Goal: Transaction & Acquisition: Download file/media

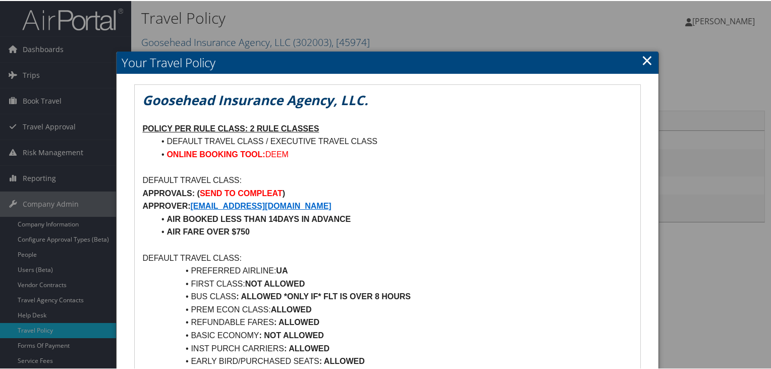
click at [643, 59] on link "×" at bounding box center [648, 59] width 12 height 20
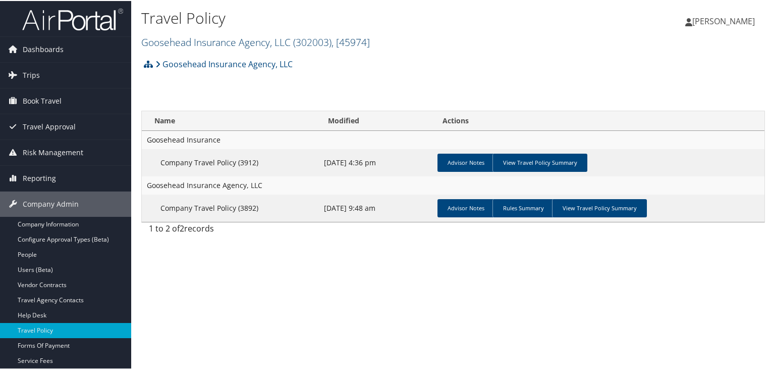
click at [297, 43] on span "( 302003 )" at bounding box center [312, 41] width 38 height 14
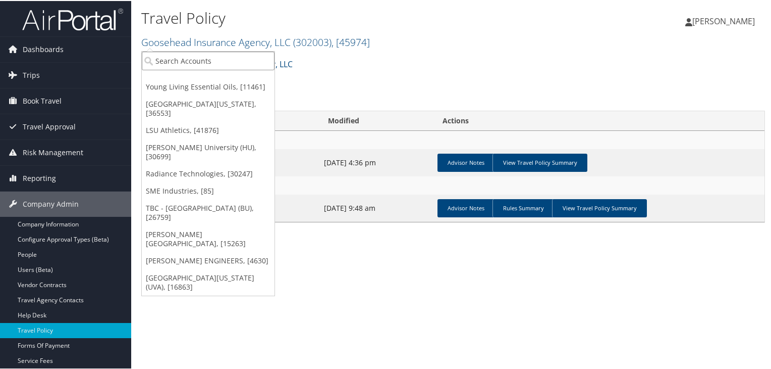
click at [247, 58] on input "search" at bounding box center [208, 59] width 133 height 19
paste input "RADIANCE"
type input "RADIANCE"
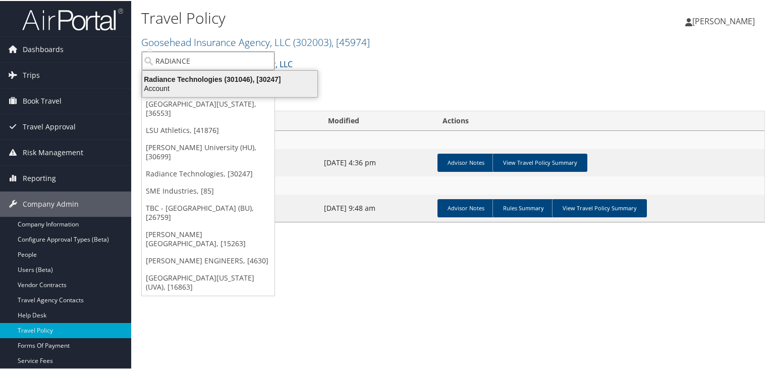
click at [246, 78] on div "Radiance Technologies (301046), [30247]" at bounding box center [229, 78] width 187 height 9
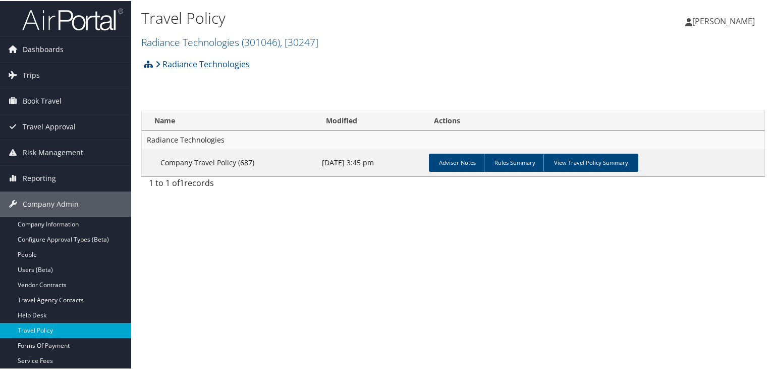
click at [460, 260] on div "Travel Policy Radiance Technologies ( 301046 ) , [ 30247 ] Radiance Technologie…" at bounding box center [453, 184] width 644 height 369
click at [593, 158] on link "View Travel Policy Summary" at bounding box center [591, 161] width 95 height 18
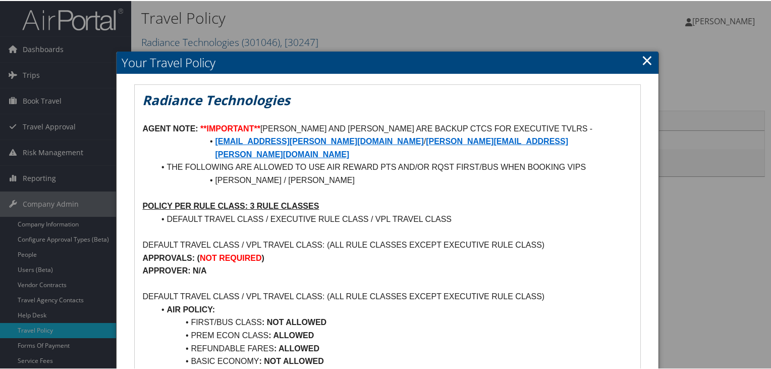
click at [645, 57] on link "×" at bounding box center [648, 59] width 12 height 20
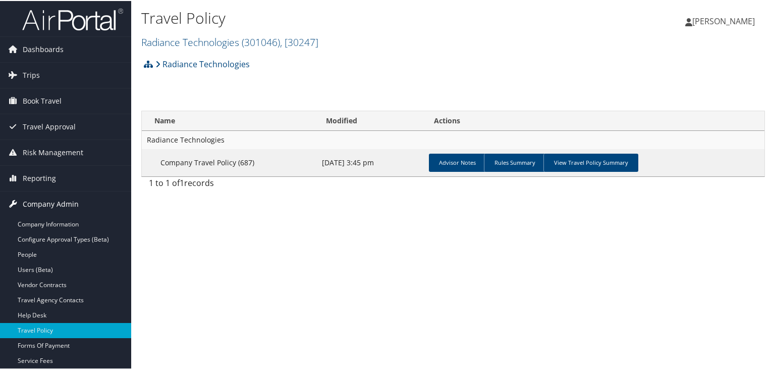
click at [51, 203] on span "Company Admin" at bounding box center [51, 202] width 56 height 25
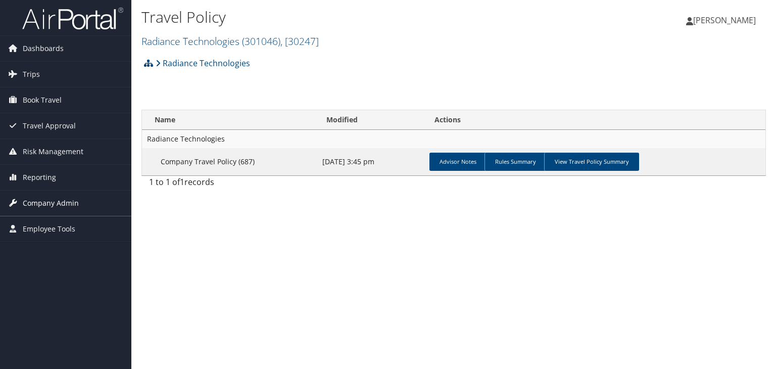
click at [51, 203] on span "Company Admin" at bounding box center [51, 202] width 56 height 25
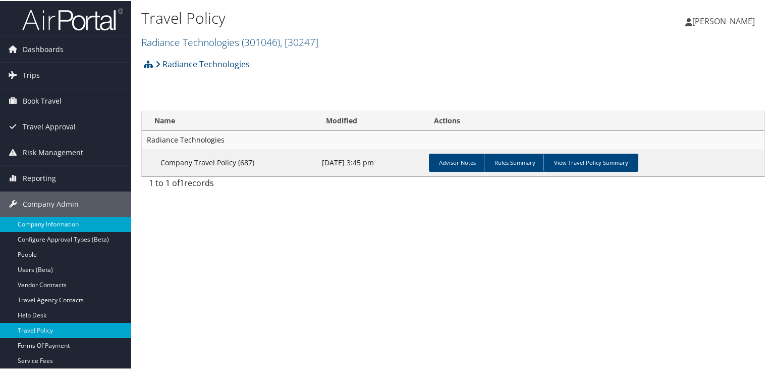
click at [54, 223] on link "Company Information" at bounding box center [65, 223] width 131 height 15
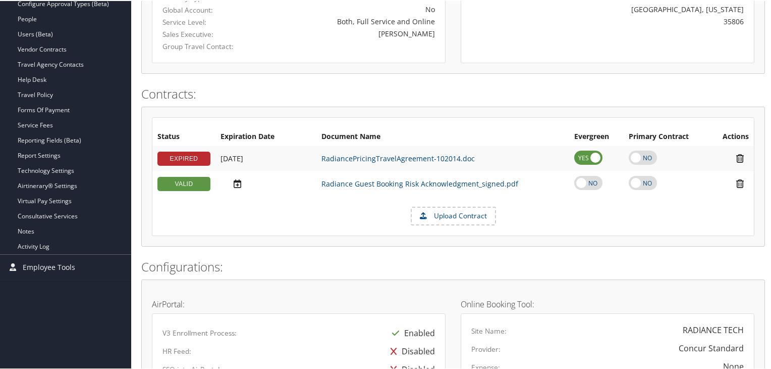
scroll to position [234, 0]
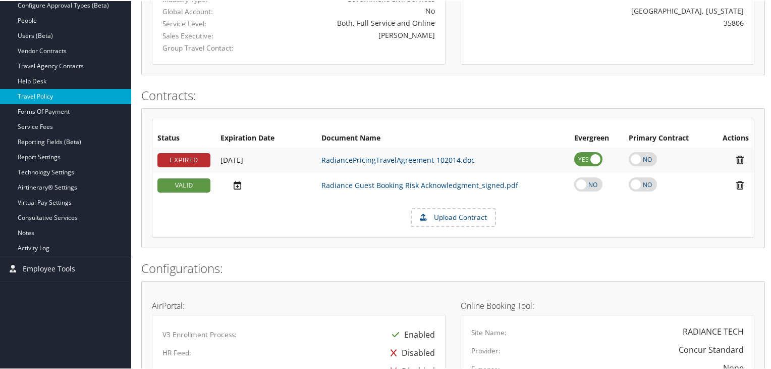
click at [52, 90] on link "Travel Policy" at bounding box center [65, 95] width 131 height 15
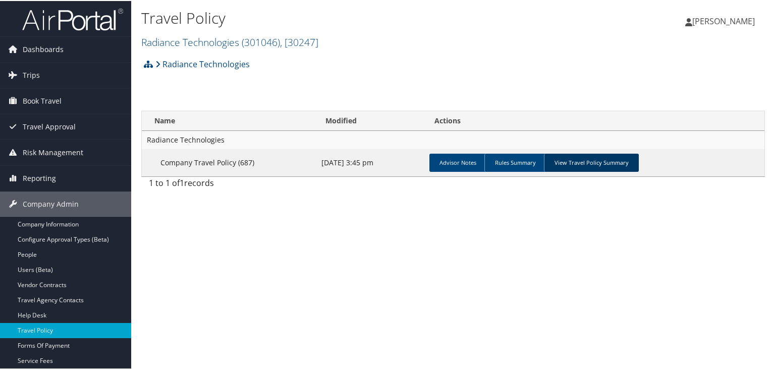
click at [585, 166] on link "View Travel Policy Summary" at bounding box center [591, 161] width 95 height 18
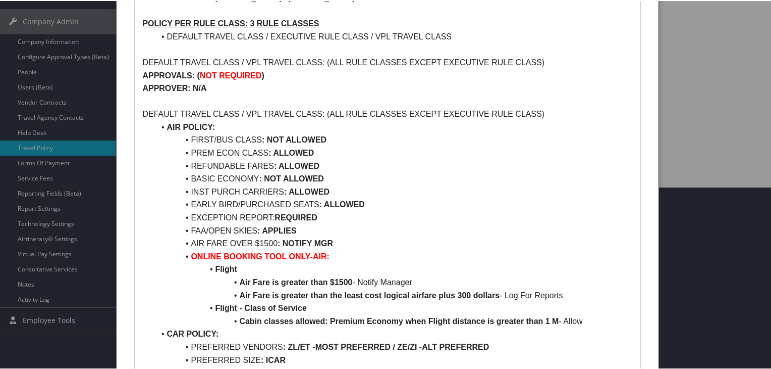
scroll to position [31, 0]
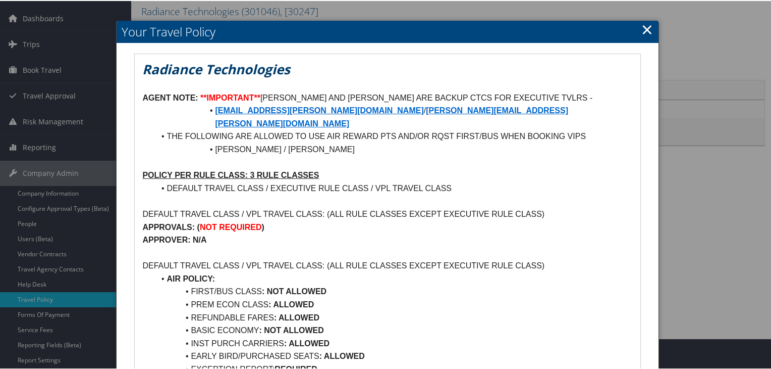
click at [650, 29] on h2 "Your Travel Policy" at bounding box center [388, 31] width 542 height 22
click at [642, 31] on link "×" at bounding box center [648, 28] width 12 height 20
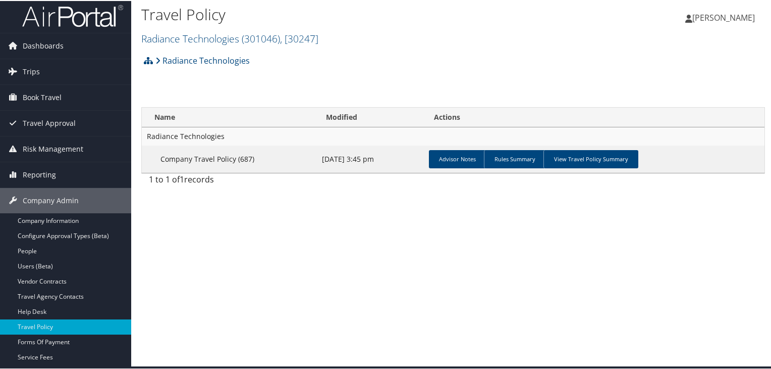
scroll to position [0, 0]
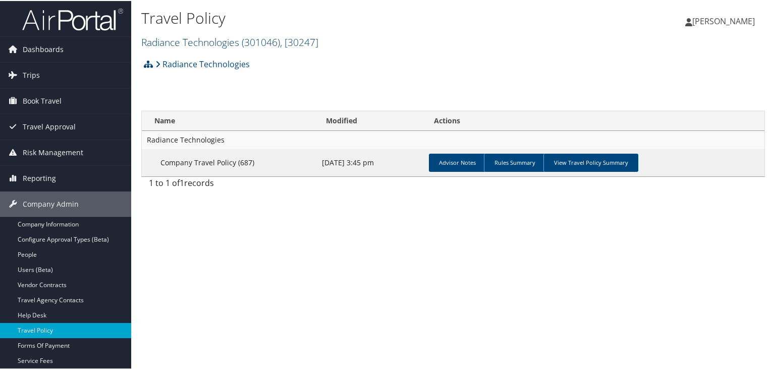
click at [230, 38] on link "Radiance Technologies ( 301046 ) , [ 30247 ]" at bounding box center [229, 41] width 177 height 14
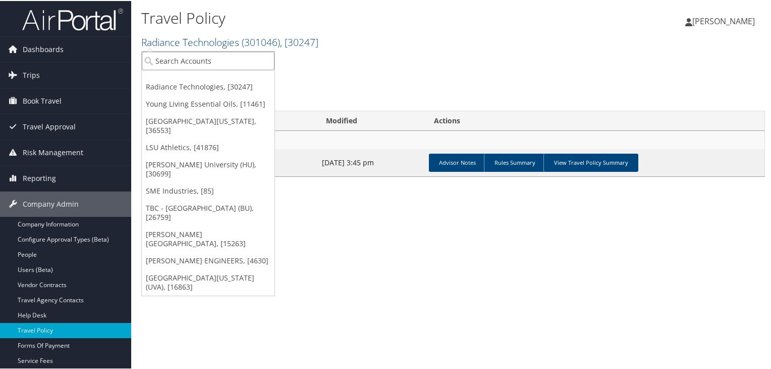
click at [216, 62] on input "search" at bounding box center [208, 59] width 133 height 19
paste input "Myriam"
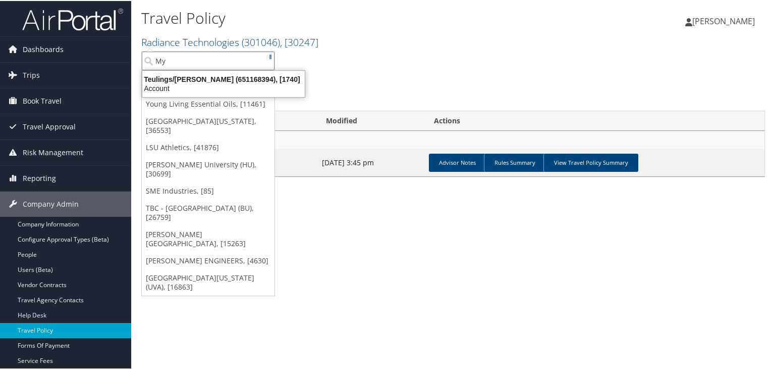
type input "M"
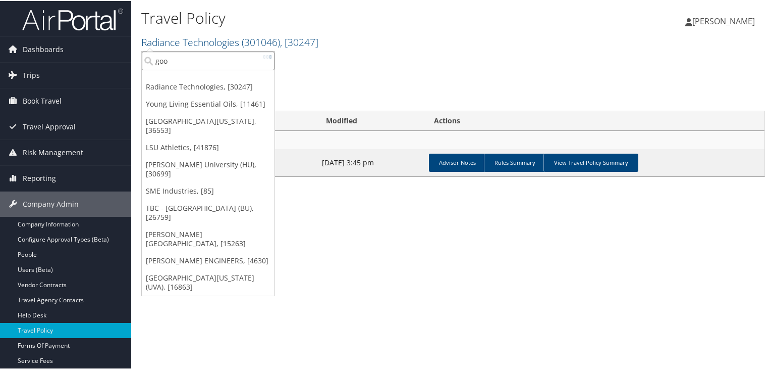
type input "goos"
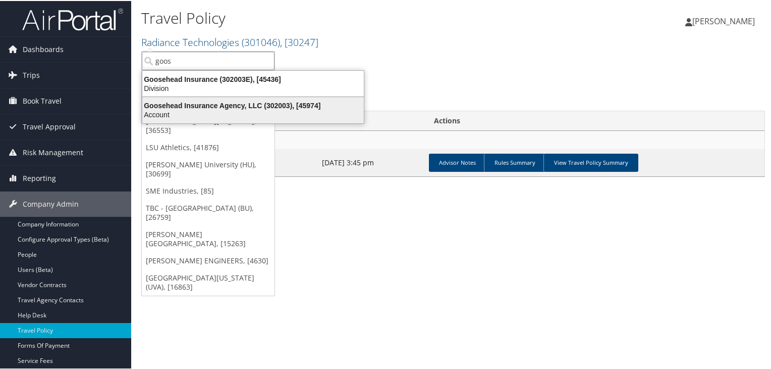
click at [218, 110] on div "Account" at bounding box center [253, 113] width 234 height 9
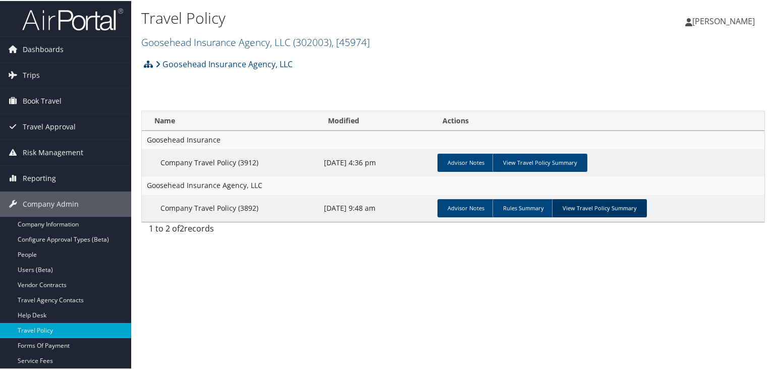
click at [575, 212] on link "View Travel Policy Summary" at bounding box center [599, 207] width 95 height 18
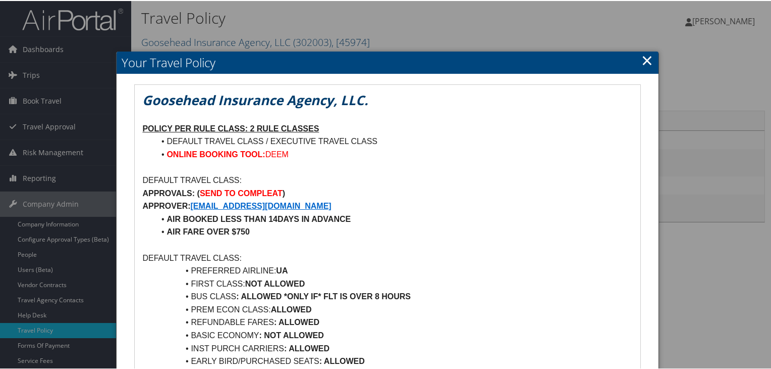
click at [642, 55] on link "×" at bounding box center [648, 59] width 12 height 20
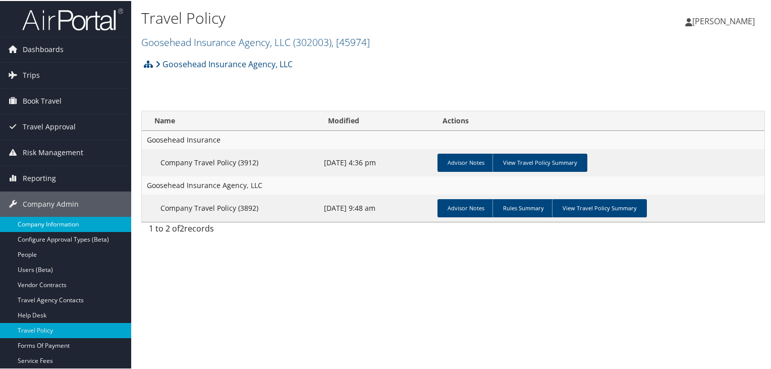
click at [63, 222] on link "Company Information" at bounding box center [65, 223] width 131 height 15
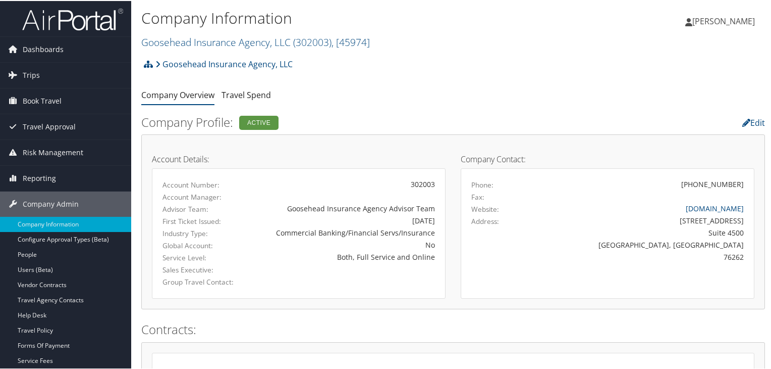
click at [56, 25] on img at bounding box center [72, 19] width 101 height 24
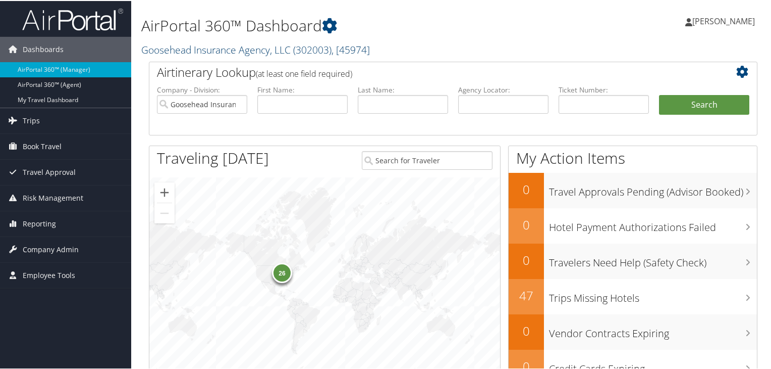
click at [191, 47] on link "Goosehead Insurance Agency, LLC ( 302003 ) , [ 45974 ]" at bounding box center [255, 49] width 229 height 14
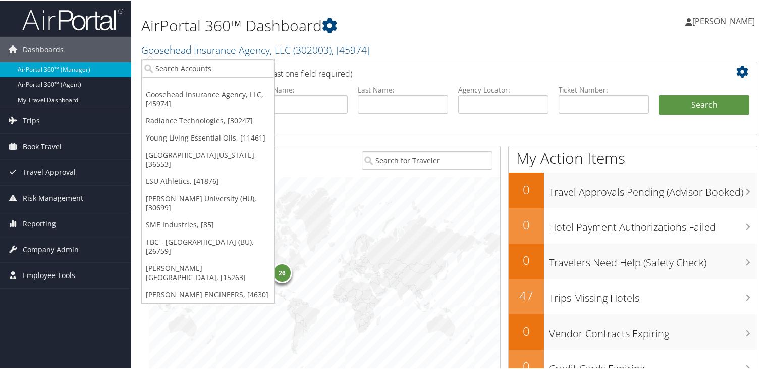
click at [83, 27] on img at bounding box center [72, 19] width 101 height 24
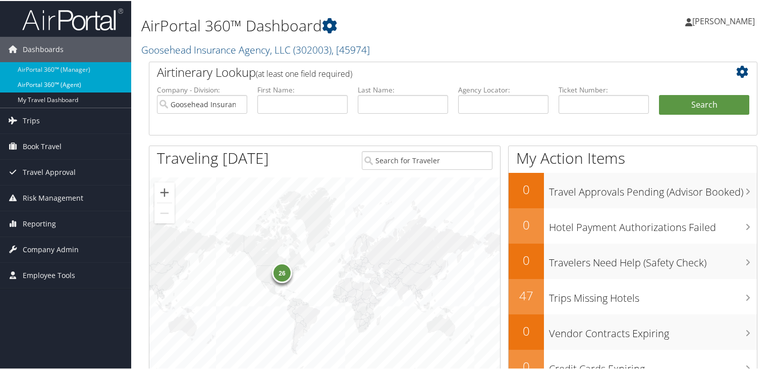
click at [85, 81] on link "AirPortal 360™ (Agent)" at bounding box center [65, 83] width 131 height 15
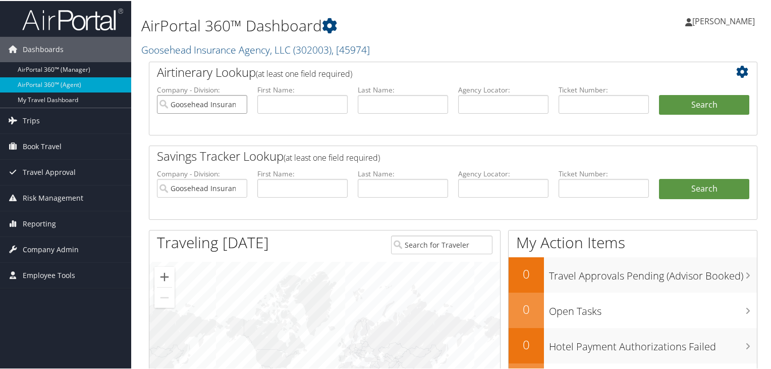
click at [238, 103] on input "Goosehead Insurance Agency, LLC" at bounding box center [202, 103] width 90 height 19
click at [464, 108] on input "text" at bounding box center [503, 103] width 90 height 19
paste input "DQ6B1D"
type input "DQ6B1D"
click at [674, 106] on button "Search" at bounding box center [704, 104] width 90 height 20
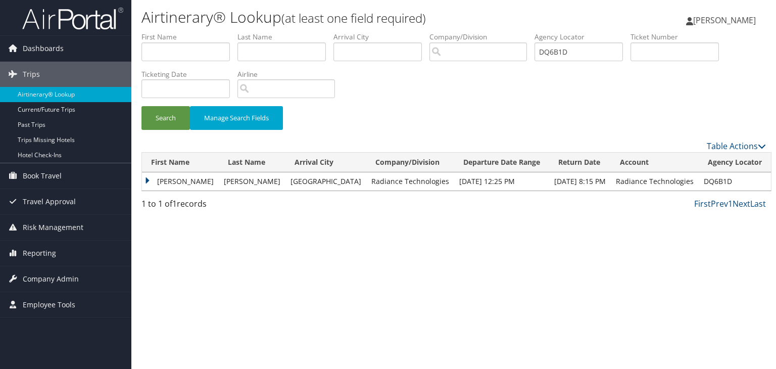
click at [149, 179] on td "[PERSON_NAME]" at bounding box center [180, 181] width 77 height 18
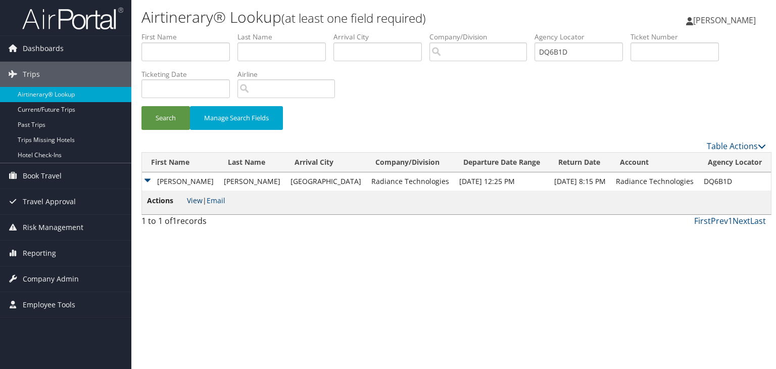
click at [195, 202] on link "View" at bounding box center [195, 200] width 16 height 10
click at [93, 27] on img at bounding box center [72, 19] width 101 height 24
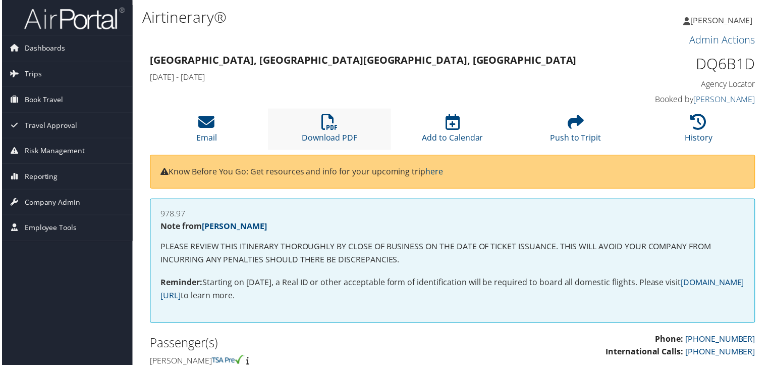
click at [328, 131] on li "Download PDF" at bounding box center [330, 129] width 124 height 41
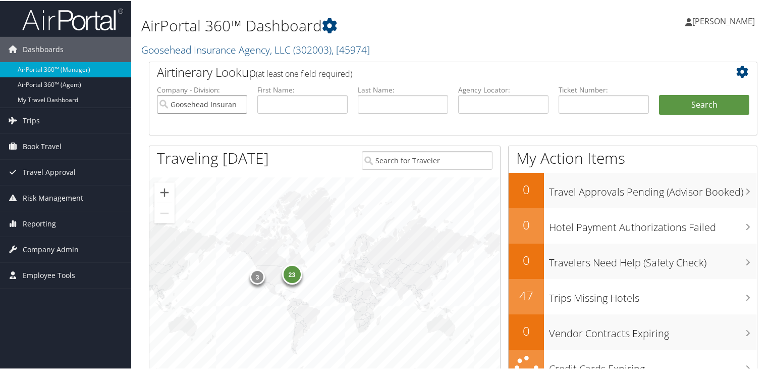
click at [238, 104] on input "Goosehead Insurance Agency, LLC" at bounding box center [202, 103] width 90 height 19
click at [236, 46] on link "Goosehead Insurance Agency, LLC ( 302003 ) , [ 45974 ]" at bounding box center [255, 49] width 229 height 14
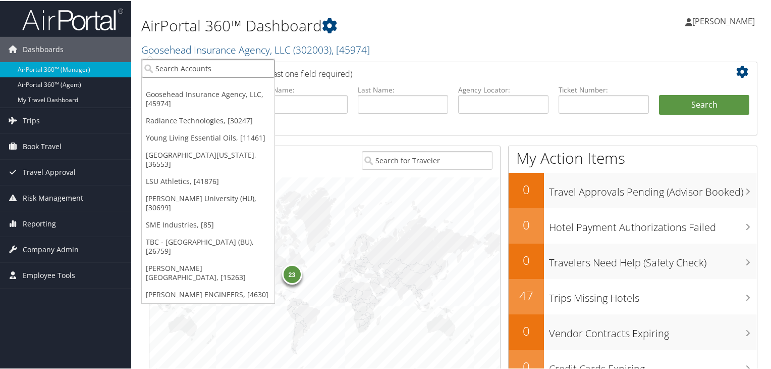
click at [219, 71] on input "search" at bounding box center [208, 67] width 133 height 19
paste input "LSU"
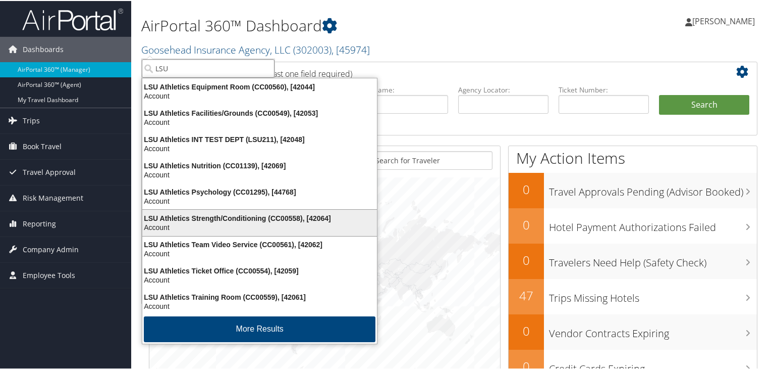
type input "LSU"
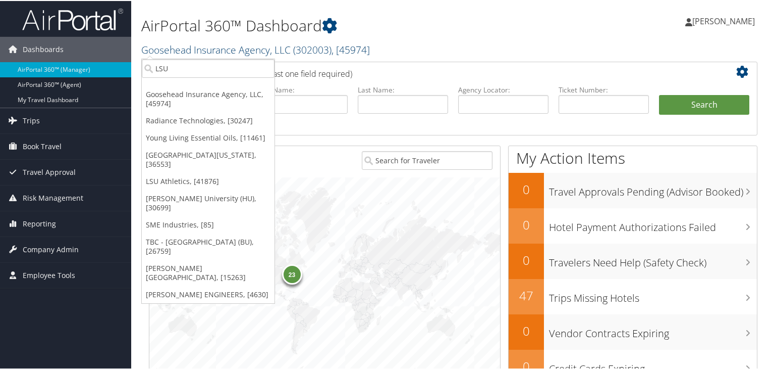
click at [311, 46] on span "( 302003 )" at bounding box center [312, 49] width 38 height 14
drag, startPoint x: 225, startPoint y: 69, endPoint x: 144, endPoint y: 70, distance: 80.3
click at [144, 70] on input "LSU" at bounding box center [208, 67] width 133 height 19
paste input "LSU ACADEMICS"
type input "LSU ACADEMICS"
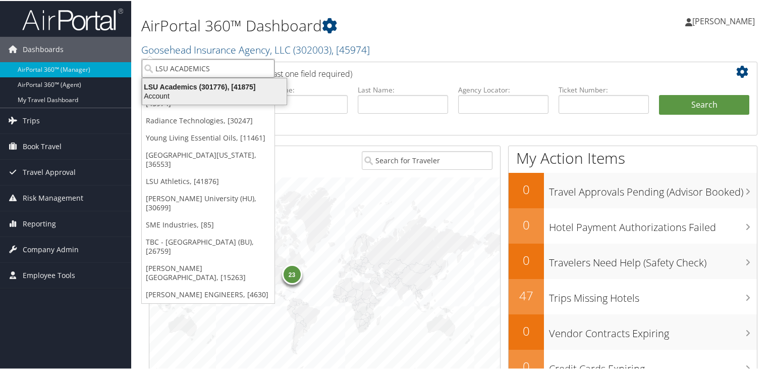
click at [191, 94] on div "Account" at bounding box center [214, 94] width 157 height 9
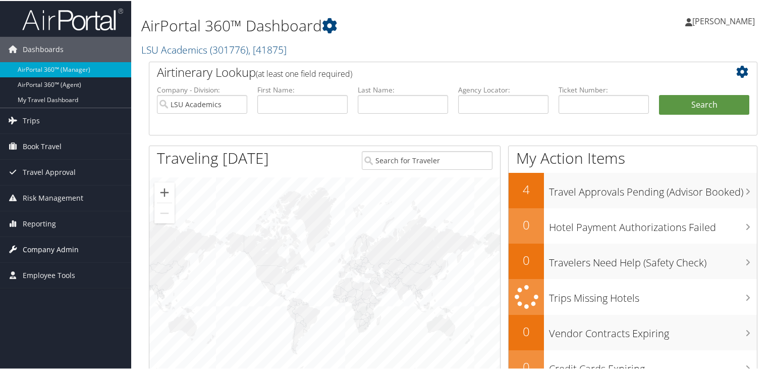
click at [53, 246] on span "Company Admin" at bounding box center [51, 248] width 56 height 25
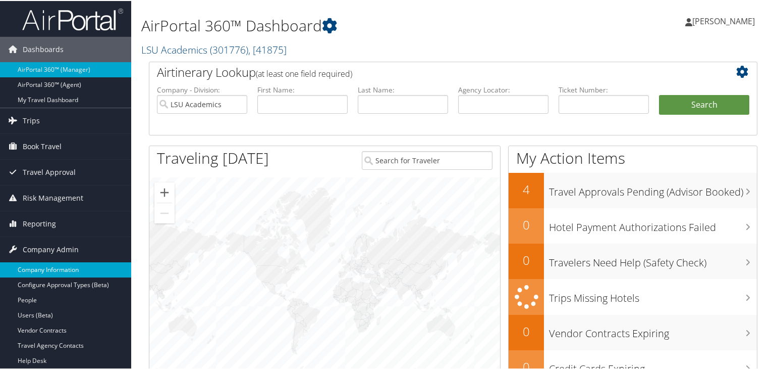
click at [59, 265] on link "Company Information" at bounding box center [65, 268] width 131 height 15
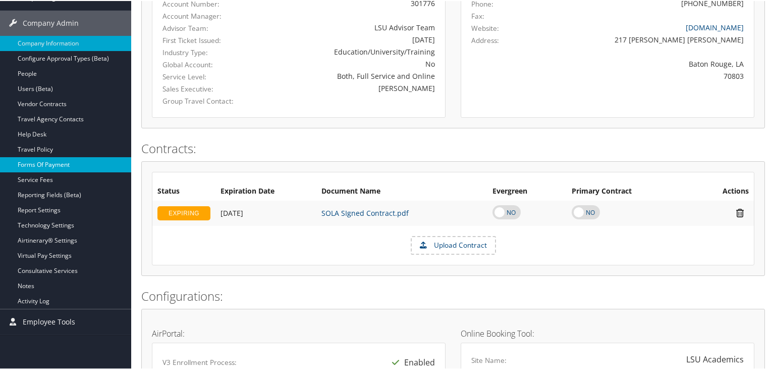
scroll to position [192, 0]
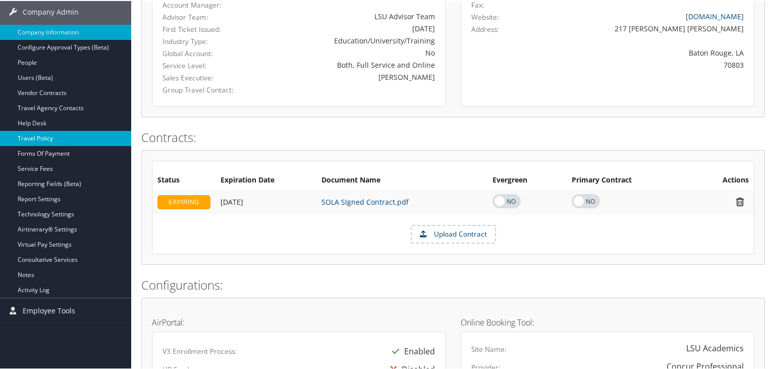
click at [56, 136] on link "Travel Policy" at bounding box center [65, 137] width 131 height 15
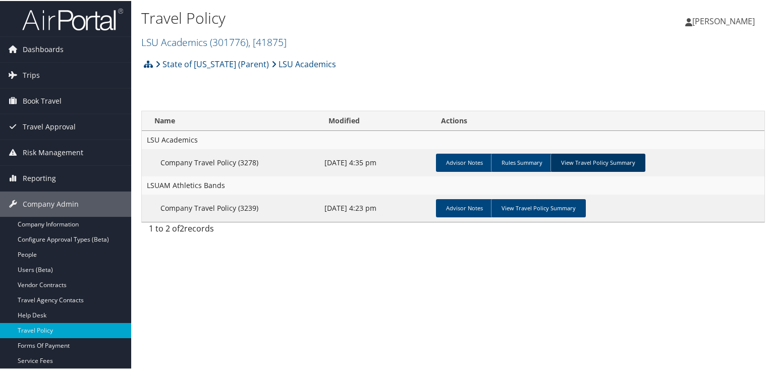
click at [610, 161] on link "View Travel Policy Summary" at bounding box center [598, 161] width 95 height 18
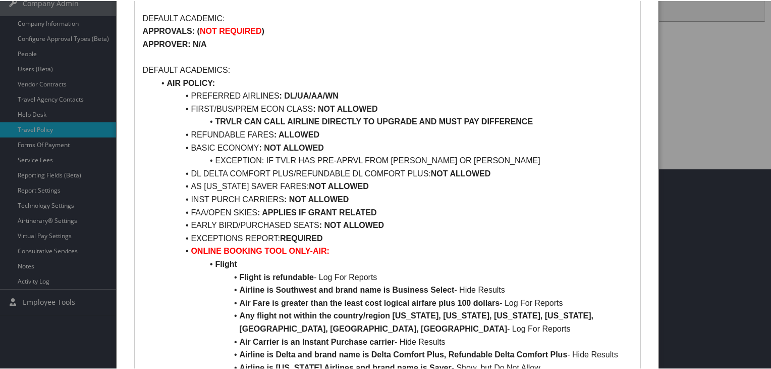
scroll to position [50, 0]
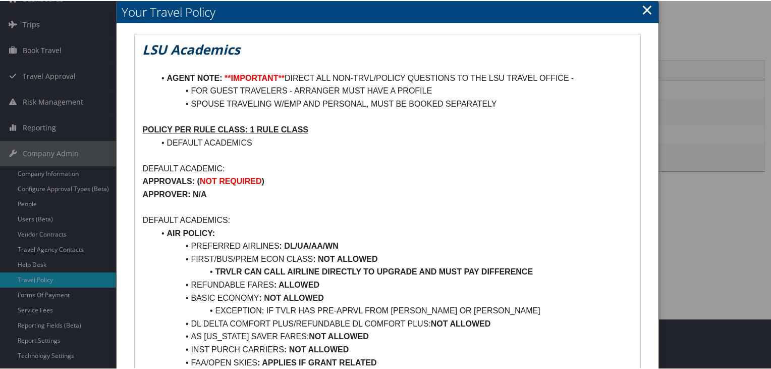
click at [643, 7] on link "×" at bounding box center [648, 8] width 12 height 20
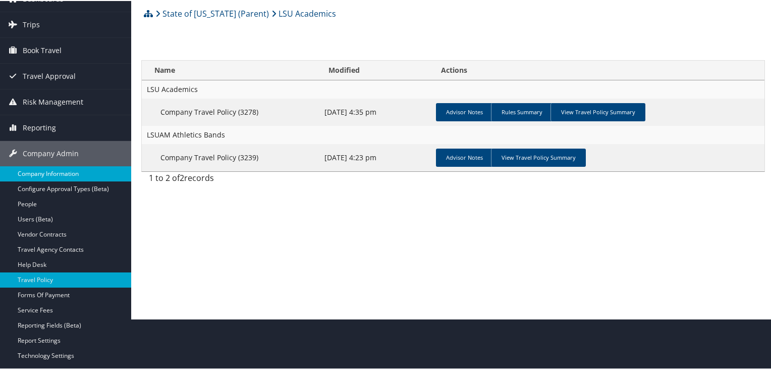
click at [61, 170] on link "Company Information" at bounding box center [65, 172] width 131 height 15
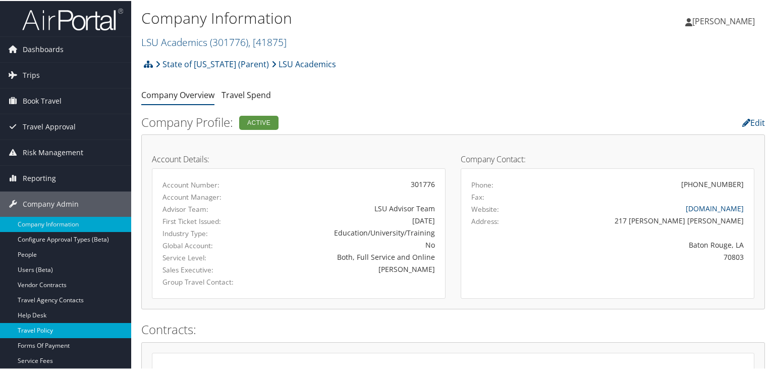
click at [46, 326] on link "Travel Policy" at bounding box center [65, 329] width 131 height 15
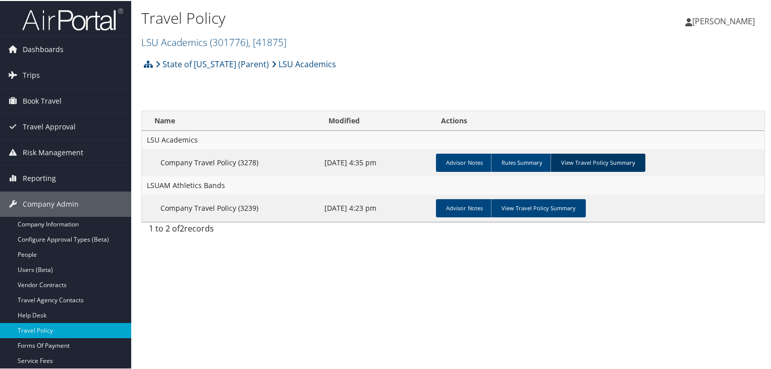
click at [616, 163] on link "View Travel Policy Summary" at bounding box center [598, 161] width 95 height 18
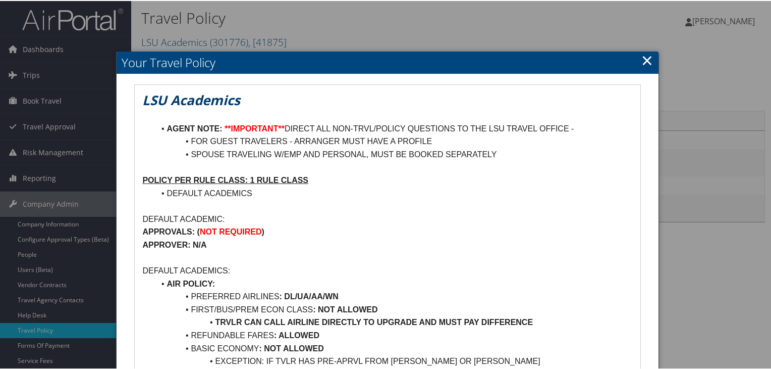
click at [646, 62] on link "×" at bounding box center [648, 59] width 12 height 20
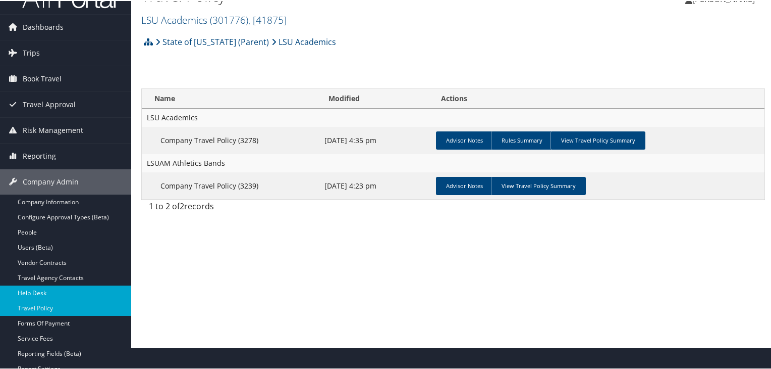
scroll to position [50, 0]
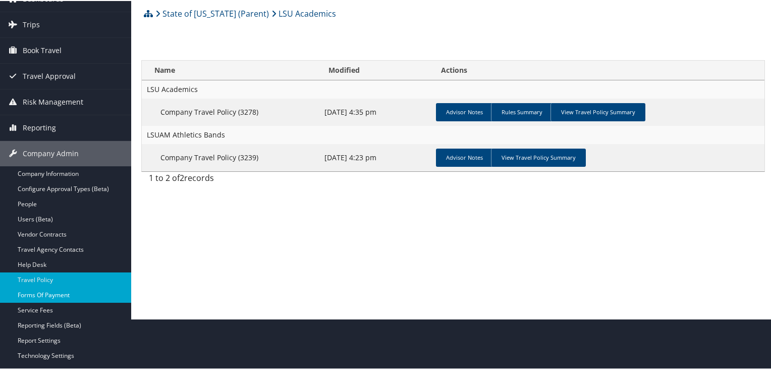
click at [71, 298] on link "Forms Of Payment" at bounding box center [65, 293] width 131 height 15
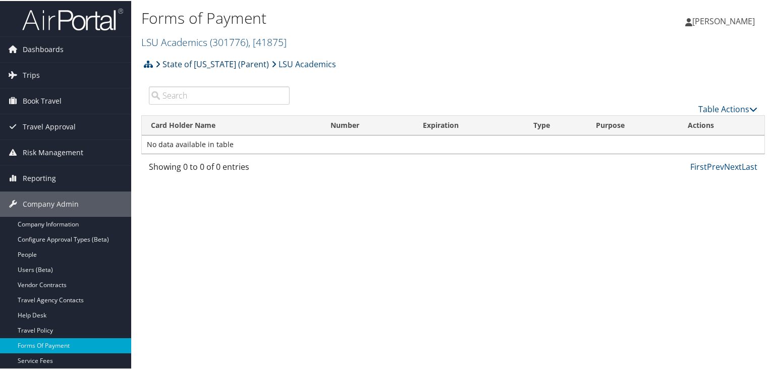
click at [223, 62] on link "State of [US_STATE] (Parent)" at bounding box center [213, 63] width 114 height 20
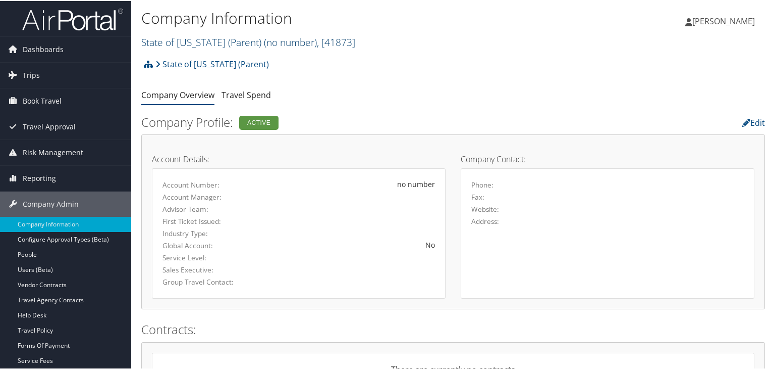
click at [206, 40] on link "State of Louisiana (Parent) ( no number ) , [ 41873 ]" at bounding box center [248, 41] width 214 height 14
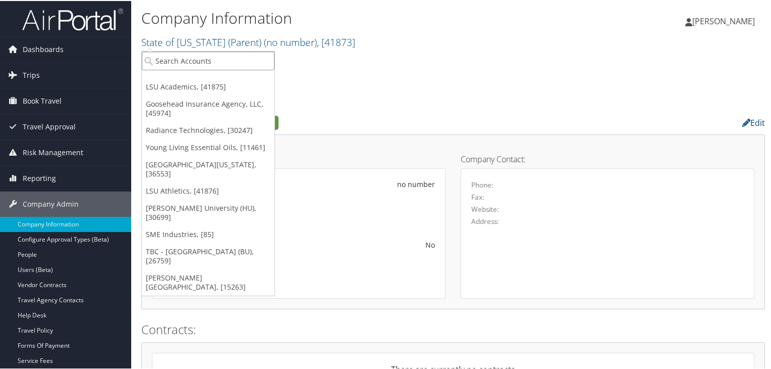
click at [199, 63] on input "search" at bounding box center [208, 59] width 133 height 19
paste input "Troy"
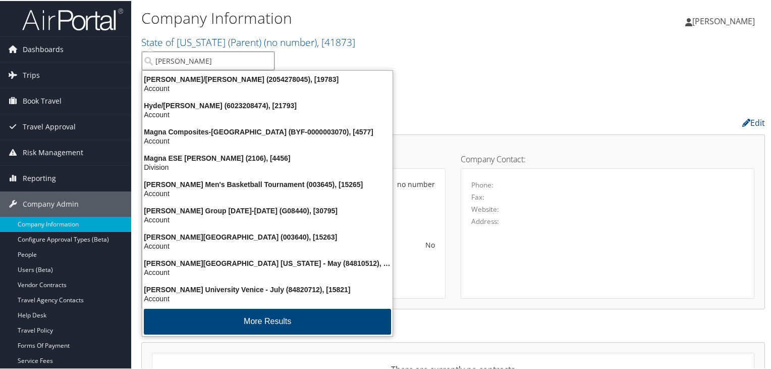
type input "Troy"
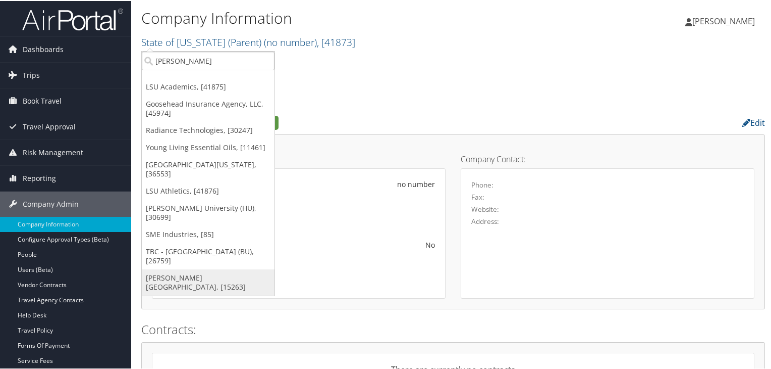
click at [209, 268] on link "[PERSON_NAME][GEOGRAPHIC_DATA], [15263]" at bounding box center [208, 281] width 133 height 26
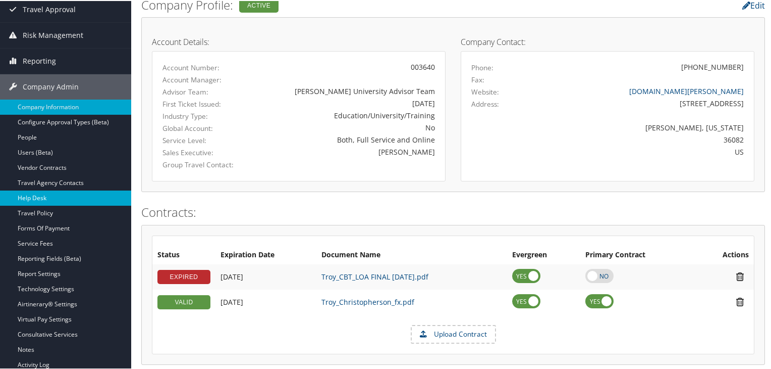
scroll to position [151, 0]
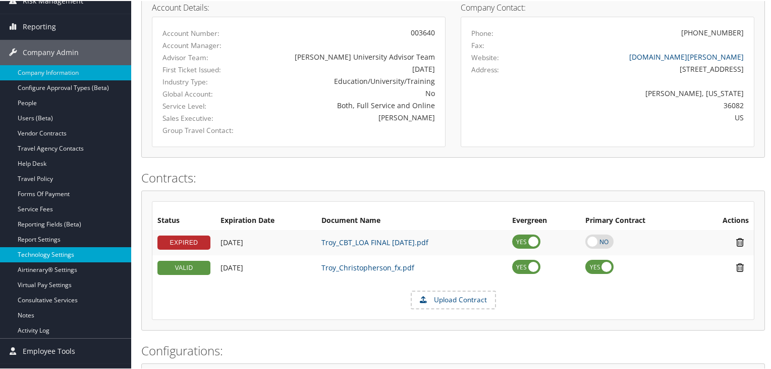
click at [75, 253] on link "Technology Settings" at bounding box center [65, 253] width 131 height 15
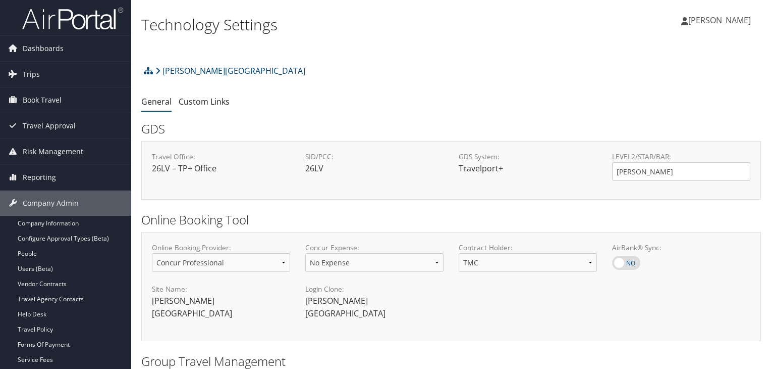
select select "4"
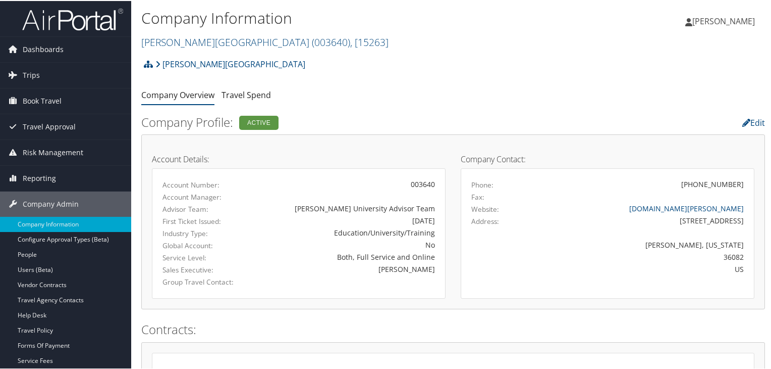
click at [72, 23] on img at bounding box center [72, 19] width 101 height 24
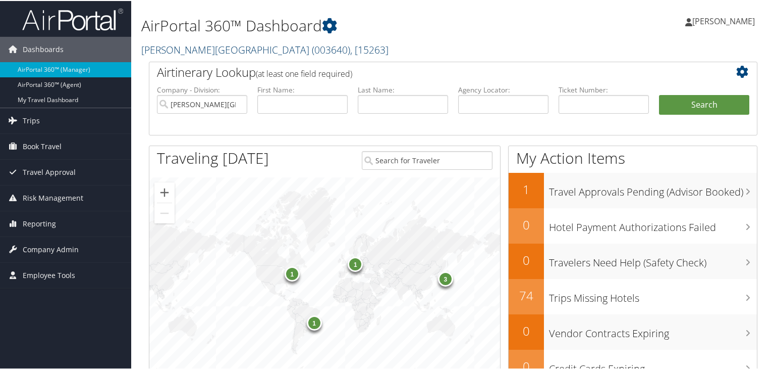
click at [312, 44] on span "( 003640 )" at bounding box center [331, 49] width 38 height 14
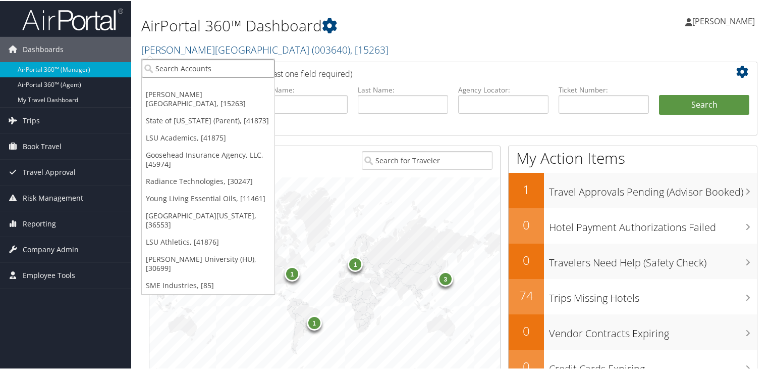
click at [224, 67] on input "search" at bounding box center [208, 67] width 133 height 19
paste input "Goosehead Insurance Agency, LLC"
type input "Goosehead Insurance Agency, LLC"
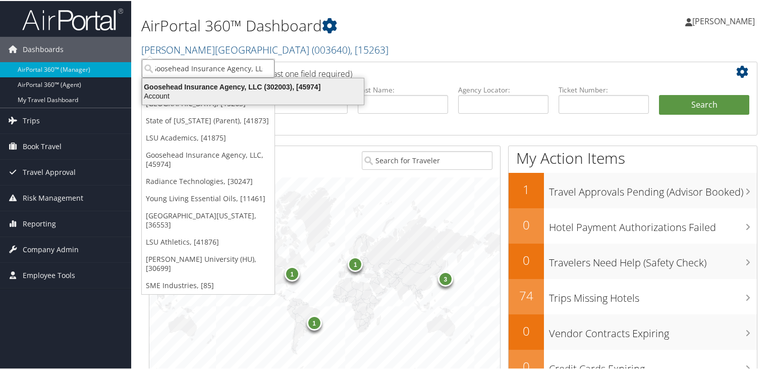
click at [216, 88] on div "Goosehead Insurance Agency, LLC (302003), [45974]" at bounding box center [253, 85] width 234 height 9
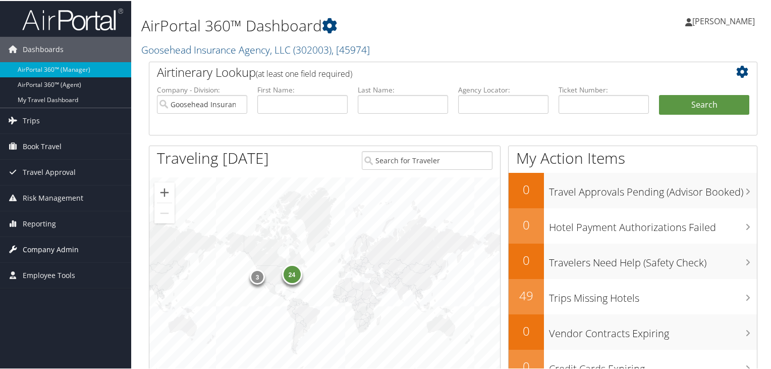
click at [36, 252] on span "Company Admin" at bounding box center [51, 248] width 56 height 25
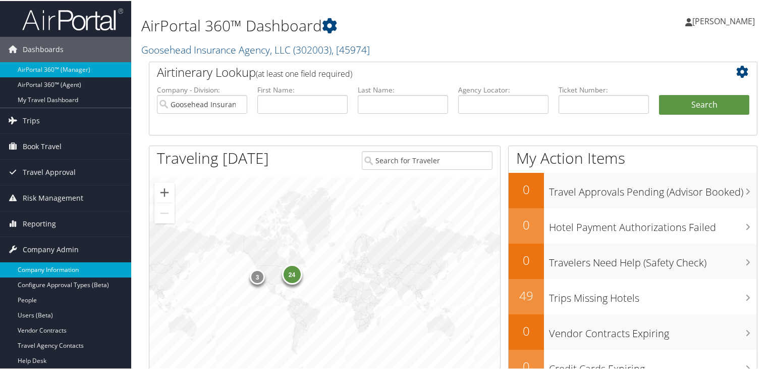
click at [53, 272] on link "Company Information" at bounding box center [65, 268] width 131 height 15
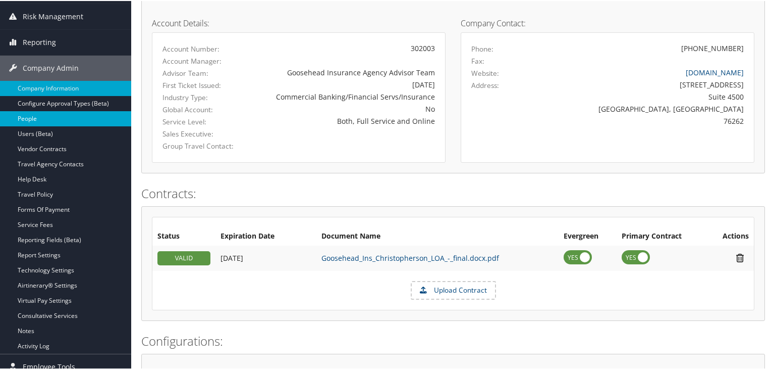
scroll to position [151, 0]
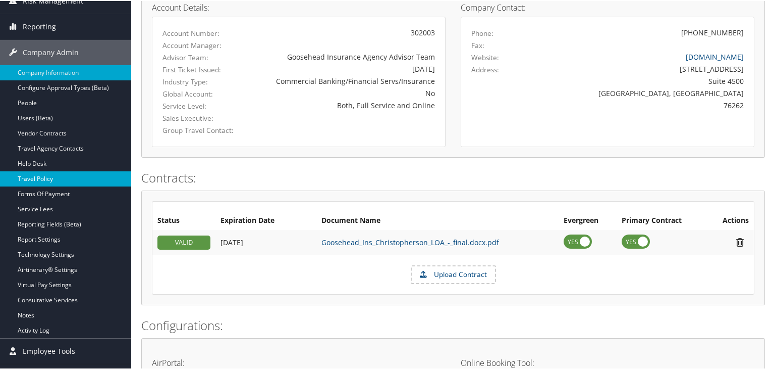
click at [49, 182] on link "Travel Policy" at bounding box center [65, 177] width 131 height 15
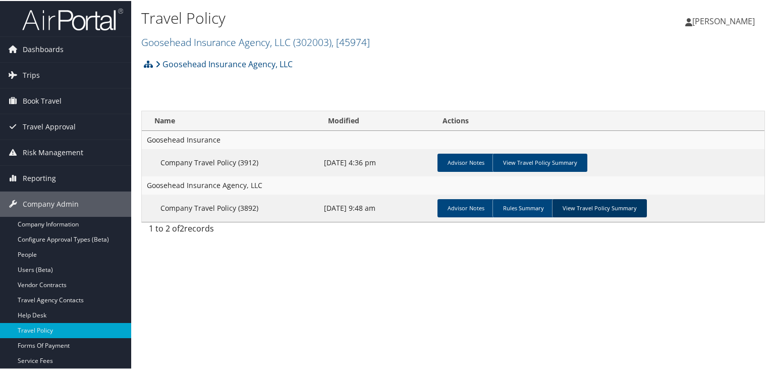
click at [604, 207] on link "View Travel Policy Summary" at bounding box center [599, 207] width 95 height 18
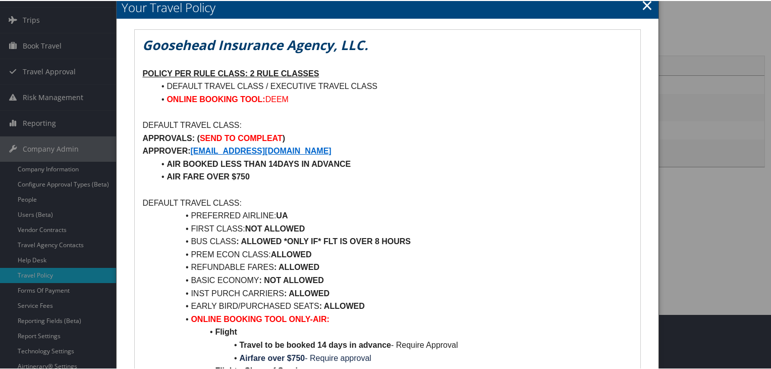
scroll to position [50, 0]
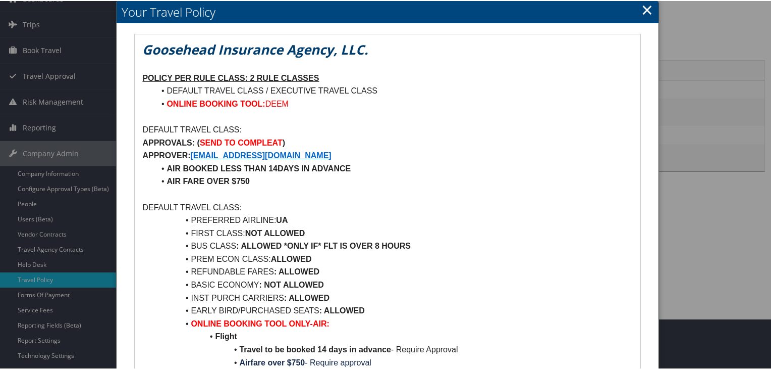
click at [646, 14] on link "×" at bounding box center [648, 8] width 12 height 20
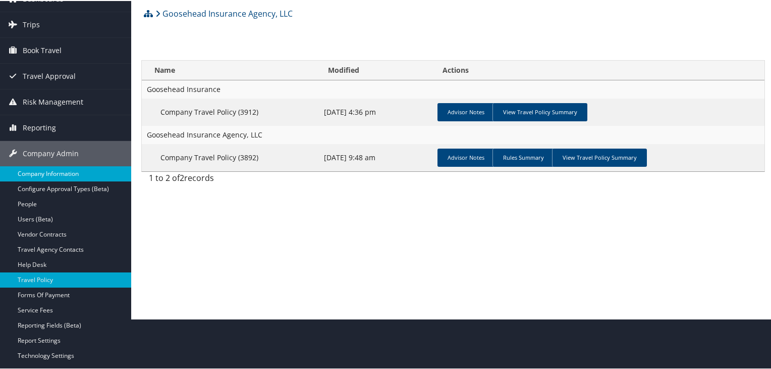
click at [76, 177] on link "Company Information" at bounding box center [65, 172] width 131 height 15
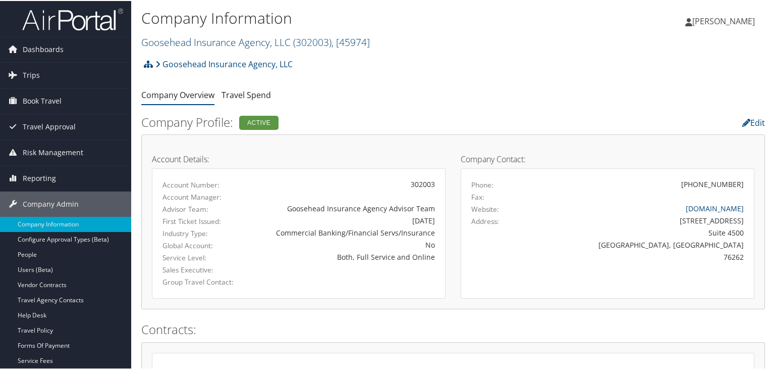
click at [301, 43] on span "( 302003 )" at bounding box center [312, 41] width 38 height 14
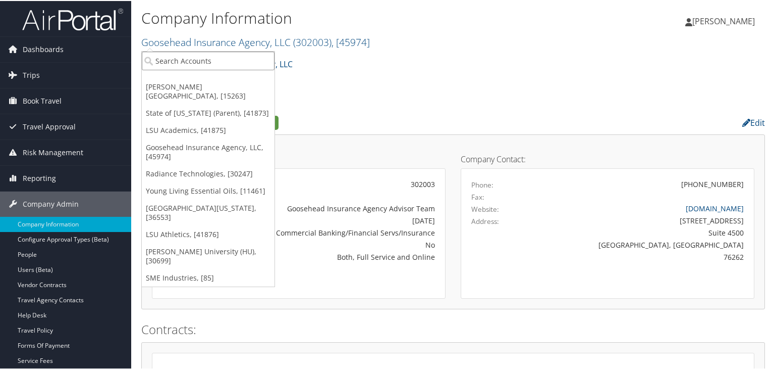
click at [222, 55] on input "search" at bounding box center [208, 59] width 133 height 19
paste input "LSU Academics"
type input "LSU Academics"
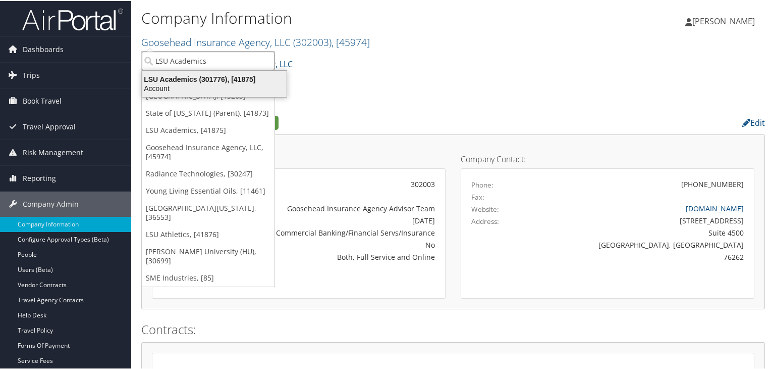
click at [242, 87] on div "Account" at bounding box center [214, 87] width 157 height 9
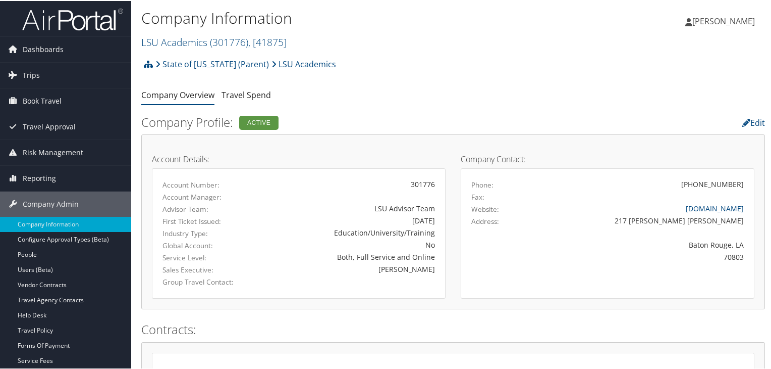
click at [63, 19] on img at bounding box center [72, 19] width 101 height 24
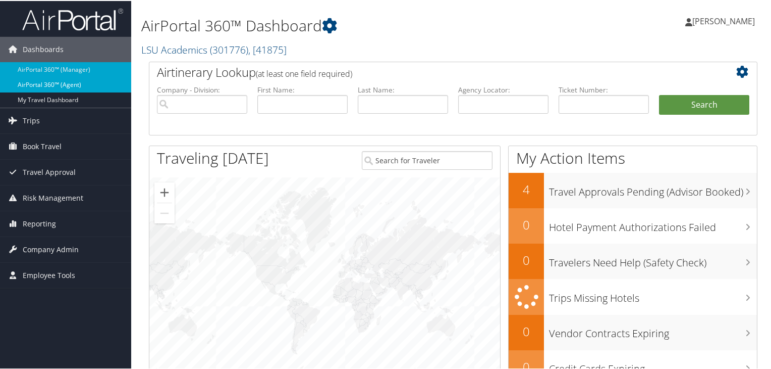
click at [97, 82] on link "AirPortal 360™ (Agent)" at bounding box center [65, 83] width 131 height 15
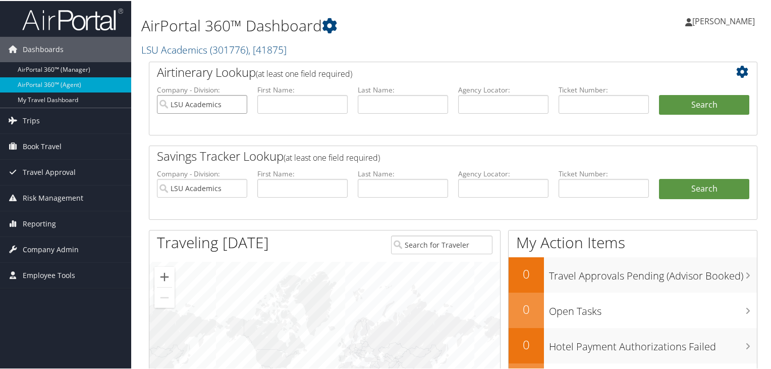
click at [236, 103] on input "LSU Academics" at bounding box center [202, 103] width 90 height 19
click at [495, 107] on input "text" at bounding box center [503, 103] width 90 height 19
paste input "DQ84SP"
type input "DQ84SP"
click at [667, 109] on button "Search" at bounding box center [704, 104] width 90 height 20
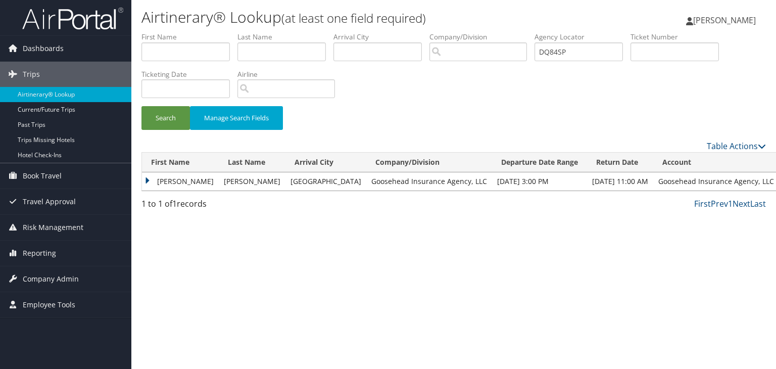
click at [149, 181] on td "MYRIAM" at bounding box center [180, 181] width 77 height 18
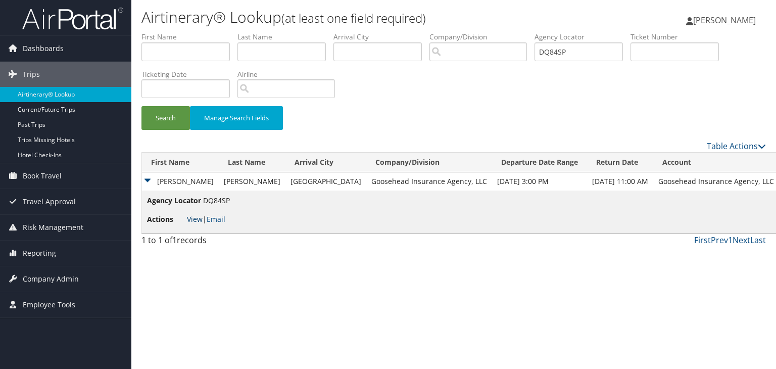
click at [194, 219] on link "View" at bounding box center [195, 219] width 16 height 10
drag, startPoint x: 578, startPoint y: 54, endPoint x: 536, endPoint y: 49, distance: 41.6
click at [536, 32] on ul "First Name Last Name Departure City Arrival City Company/Division Airport/City …" at bounding box center [453, 32] width 624 height 0
paste input "BRD"
type input "DQ8BRD"
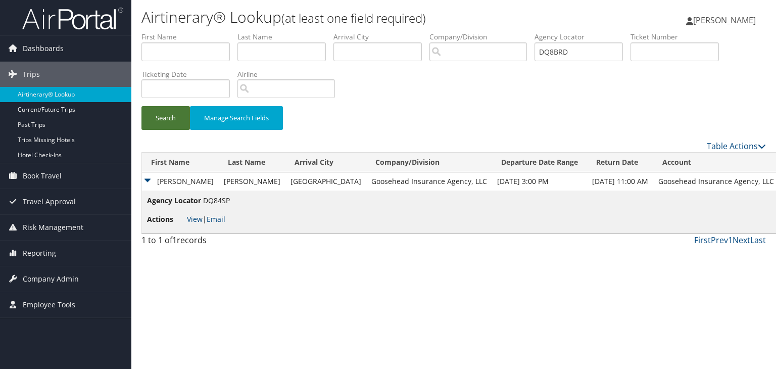
click at [175, 120] on button "Search" at bounding box center [165, 118] width 48 height 24
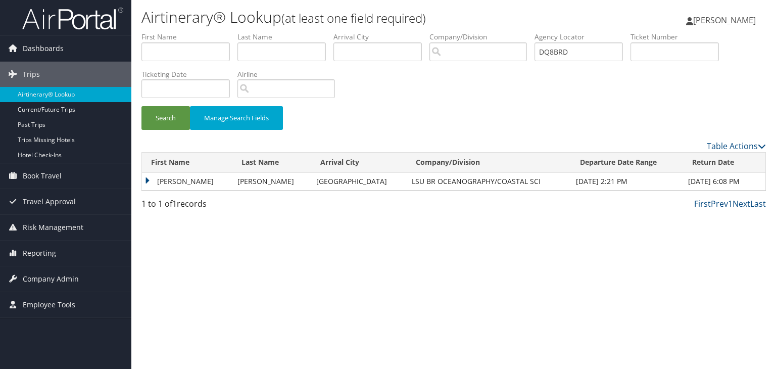
click at [146, 178] on td "MICHAEL ROY" at bounding box center [187, 181] width 90 height 18
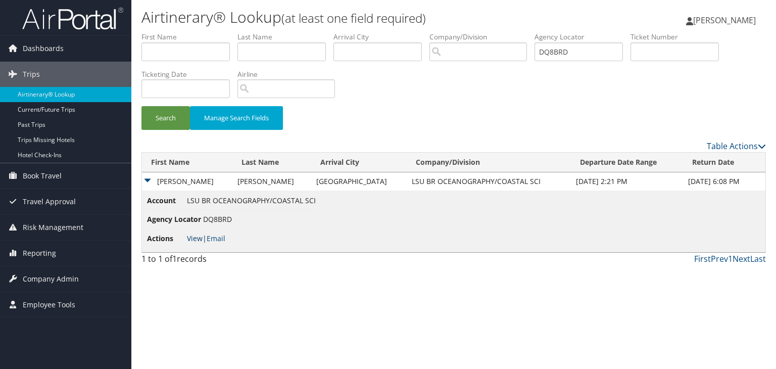
click at [194, 239] on link "View" at bounding box center [195, 238] width 16 height 10
drag, startPoint x: 398, startPoint y: 184, endPoint x: 505, endPoint y: 180, distance: 107.1
click at [505, 180] on td "LSU BR OCEANOGRAPHY/COASTAL SCI" at bounding box center [488, 181] width 164 height 18
click at [390, 287] on div "Airtinerary® Lookup (at least one field required) Pramod Singh Pramod Singh My …" at bounding box center [453, 184] width 644 height 369
click at [192, 238] on link "View" at bounding box center [195, 238] width 16 height 10
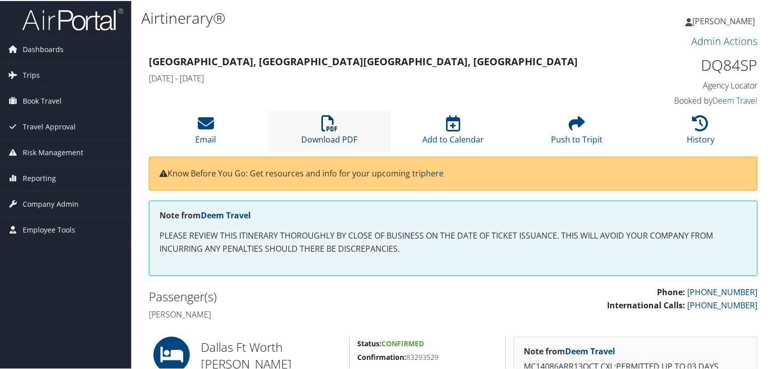
click at [325, 133] on link "Download PDF" at bounding box center [329, 132] width 56 height 24
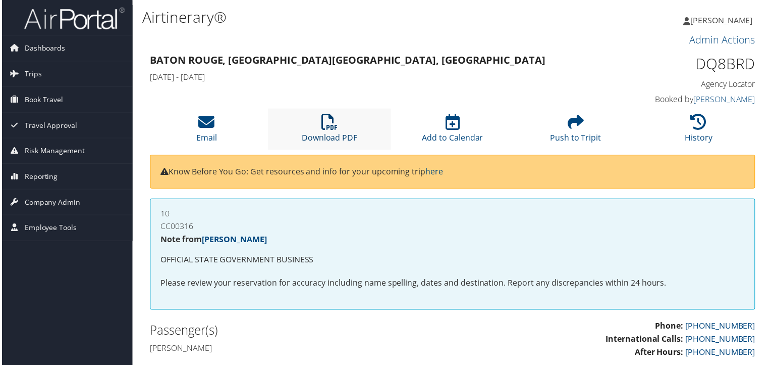
click at [323, 138] on link "Download PDF" at bounding box center [329, 132] width 56 height 24
